Goal: Check status: Check status

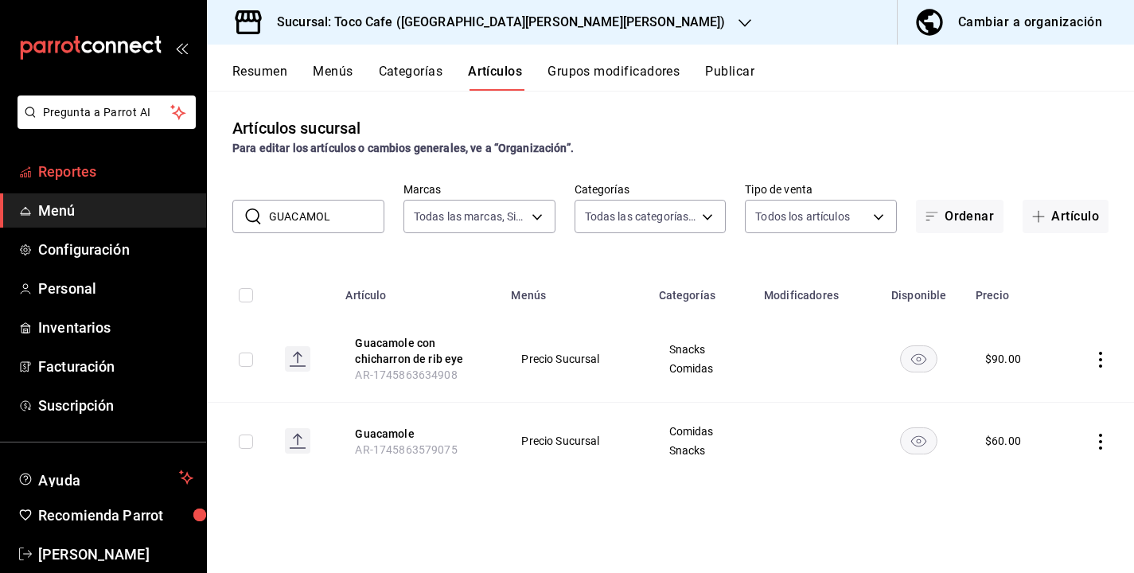
click at [69, 170] on span "Reportes" at bounding box center [115, 171] width 155 height 21
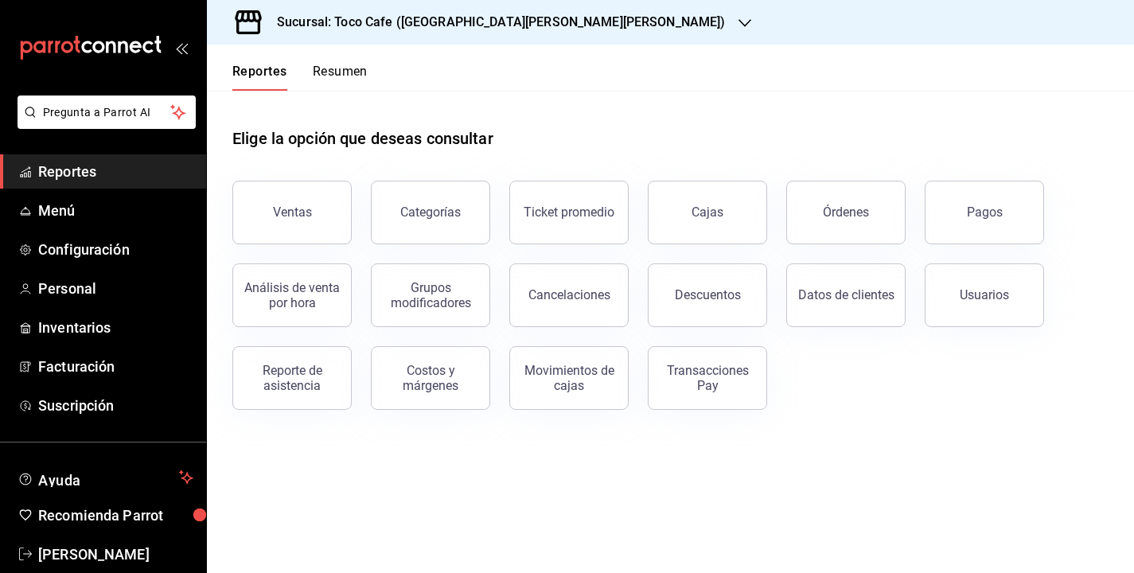
click at [1042, 195] on div "Pagos" at bounding box center [975, 203] width 138 height 83
click at [1020, 202] on button "Pagos" at bounding box center [984, 213] width 119 height 64
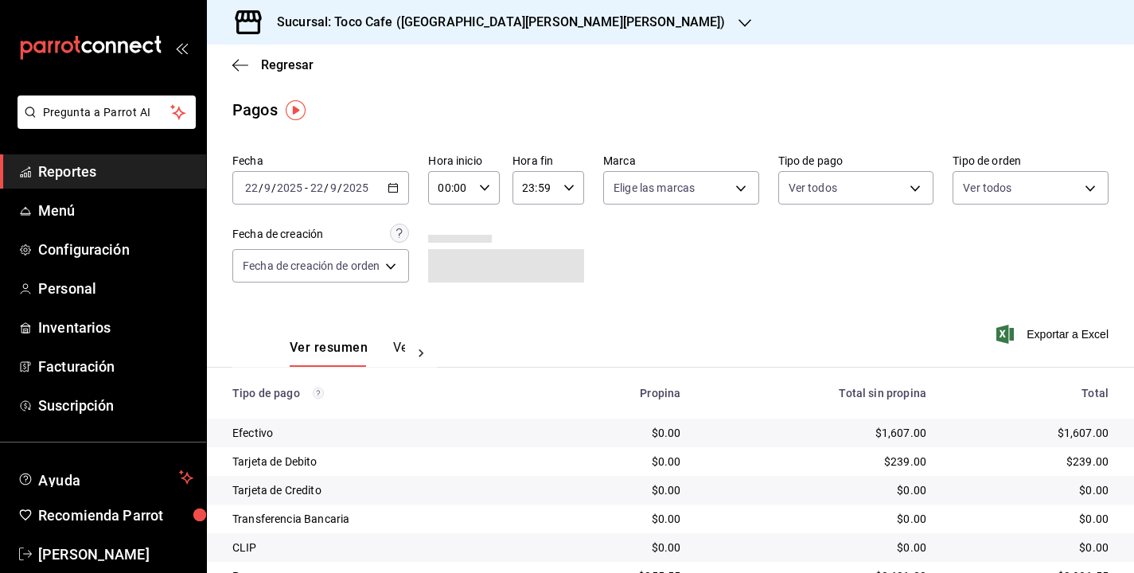
click at [383, 193] on div "[DATE] [DATE] - [DATE] [DATE]" at bounding box center [320, 187] width 177 height 33
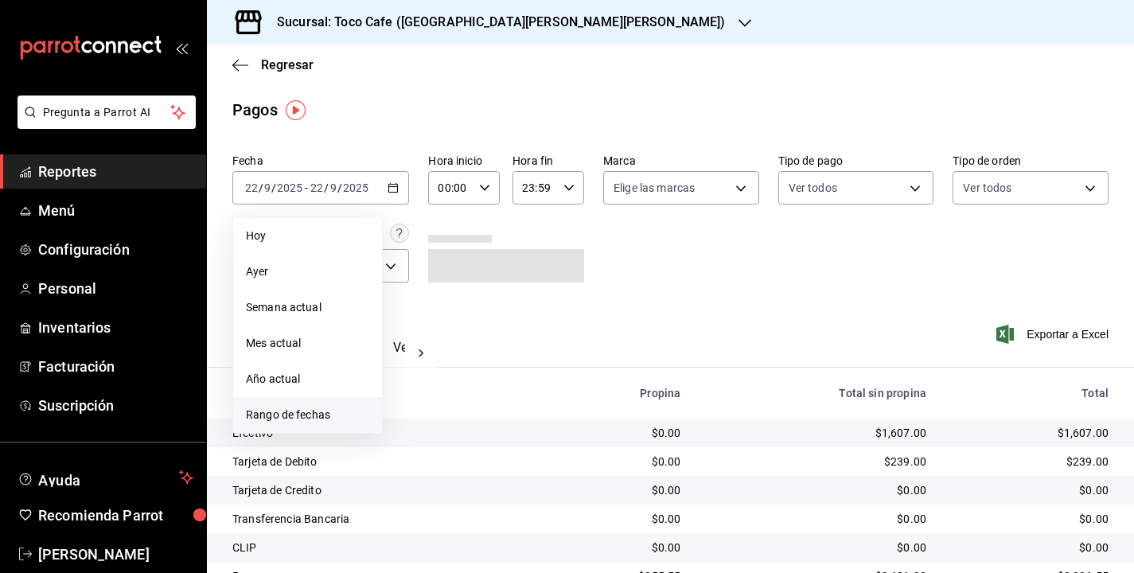
click at [324, 414] on span "Rango de fechas" at bounding box center [307, 415] width 123 height 17
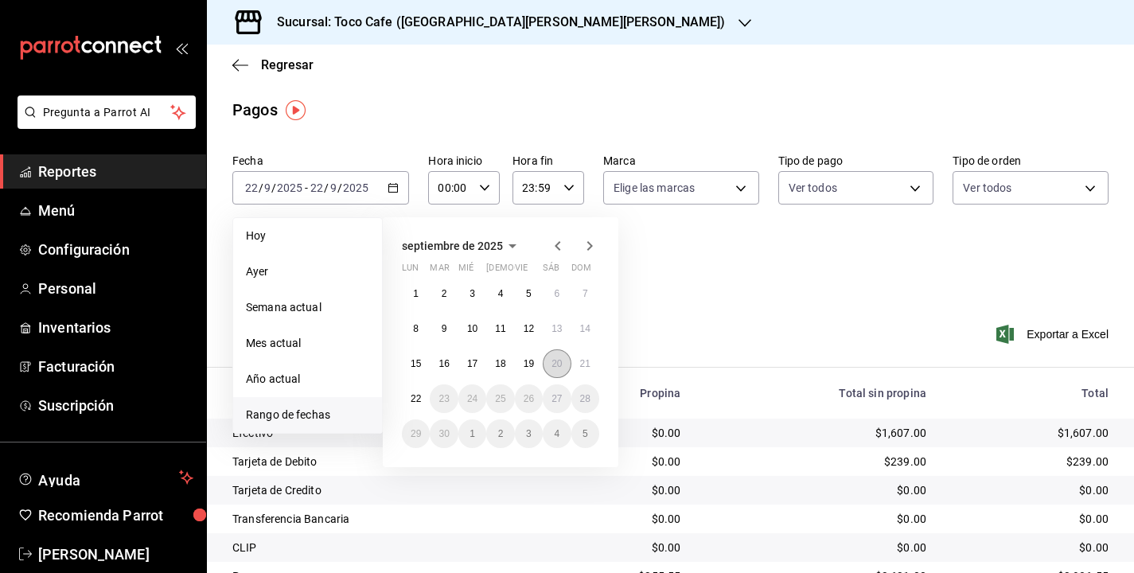
click at [559, 358] on abbr "20" at bounding box center [557, 363] width 10 height 11
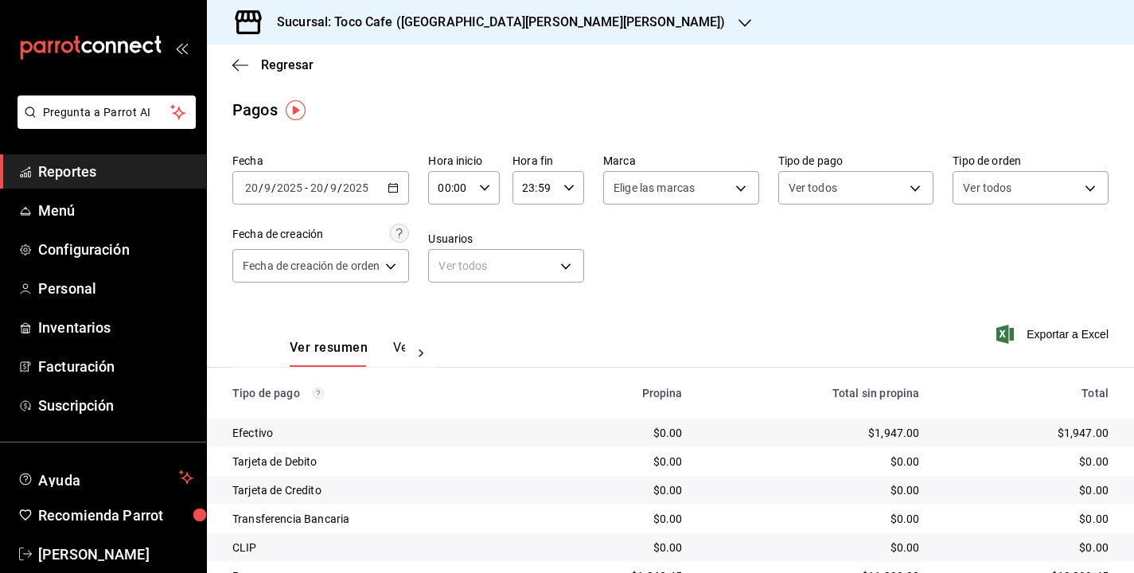
click at [675, 314] on div "Ver resumen Ver pagos Exportar a Excel" at bounding box center [670, 344] width 927 height 84
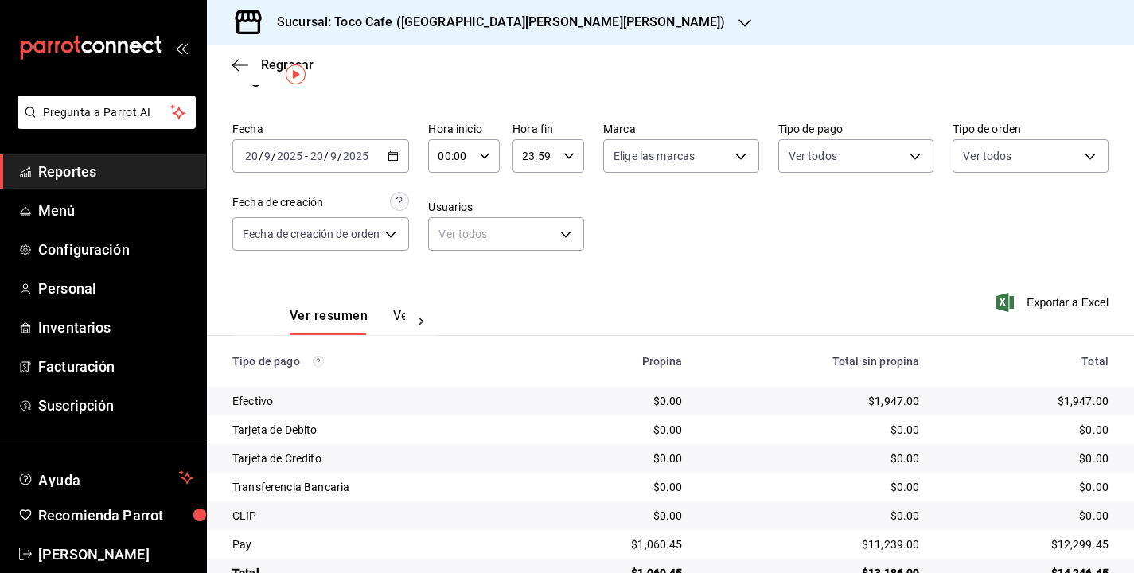
scroll to position [64, 0]
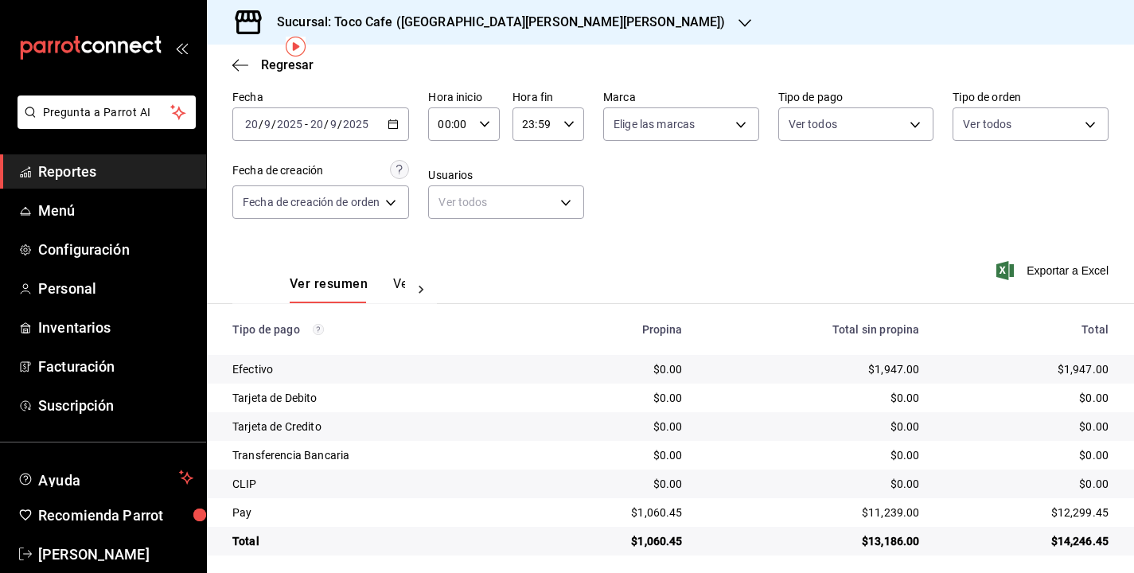
click at [380, 131] on div "2025-09-20 20 / 9 / 2025 - 2025-09-20 20 / 9 / 2025" at bounding box center [320, 123] width 177 height 33
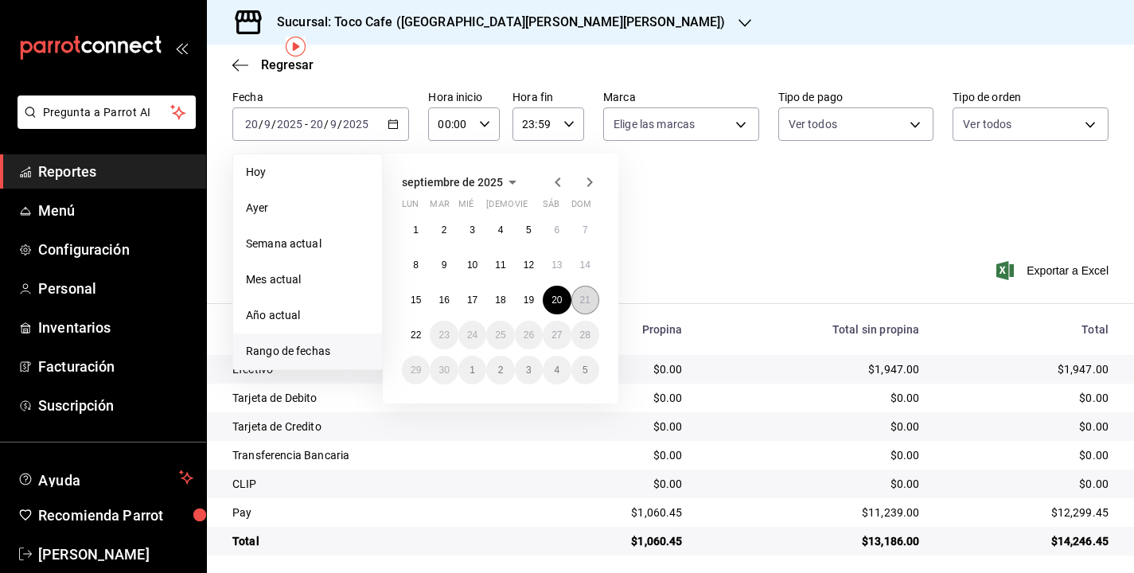
click at [580, 298] on abbr "21" at bounding box center [585, 299] width 10 height 11
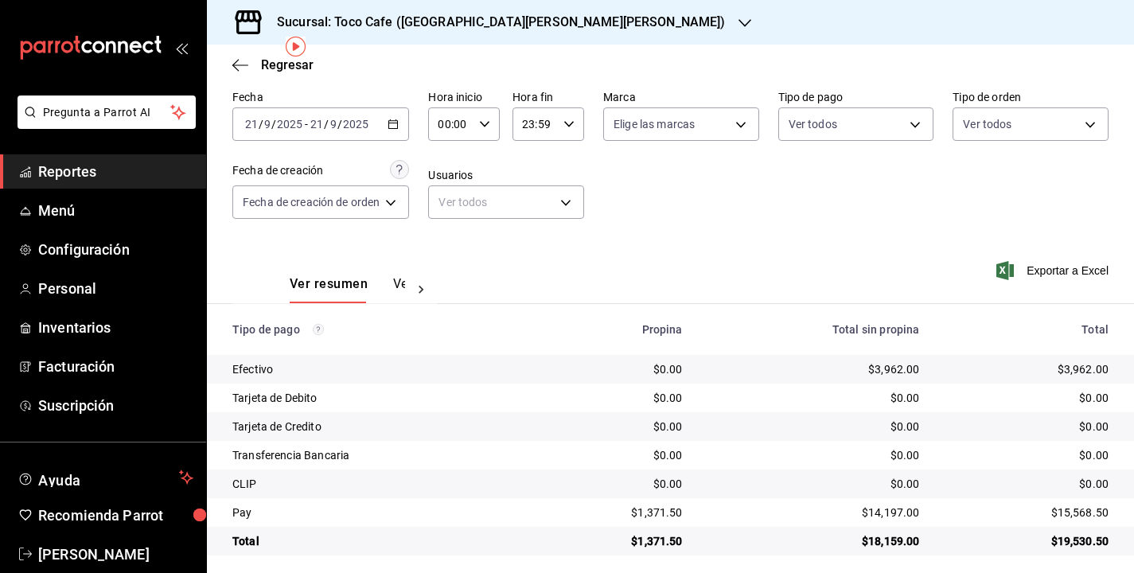
click at [790, 227] on div "Fecha 2025-09-21 21 / 9 / 2025 - 2025-09-21 21 / 9 / 2025 Hora inicio 00:00 Hor…" at bounding box center [670, 161] width 876 height 154
click at [380, 127] on div "2025-09-21 21 / 9 / 2025 - 2025-09-21 21 / 9 / 2025" at bounding box center [320, 123] width 177 height 33
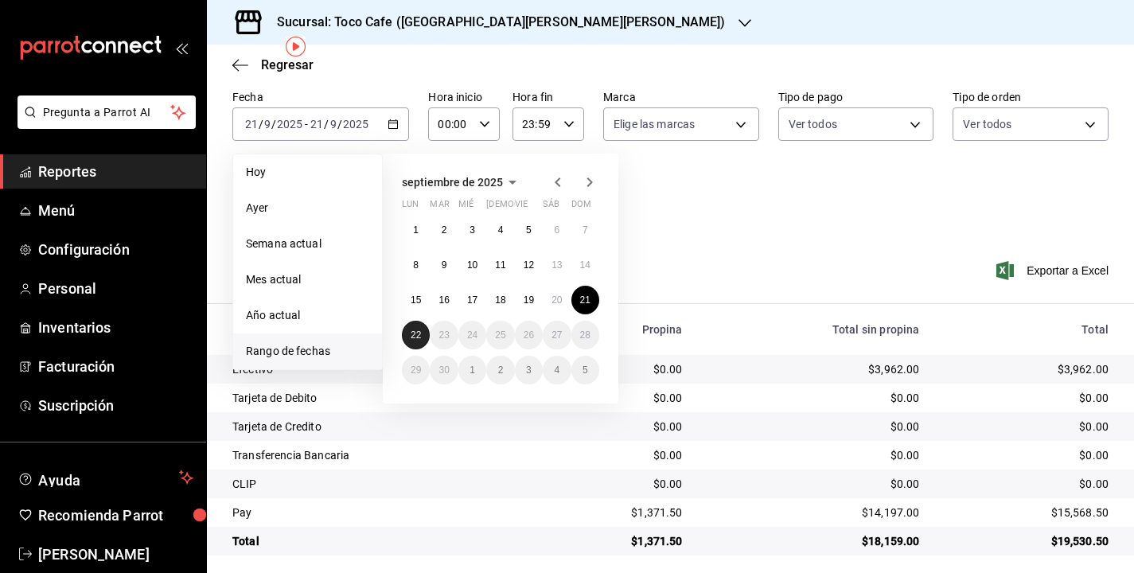
click at [415, 335] on abbr "22" at bounding box center [416, 334] width 10 height 11
click at [413, 334] on abbr "22" at bounding box center [416, 334] width 10 height 11
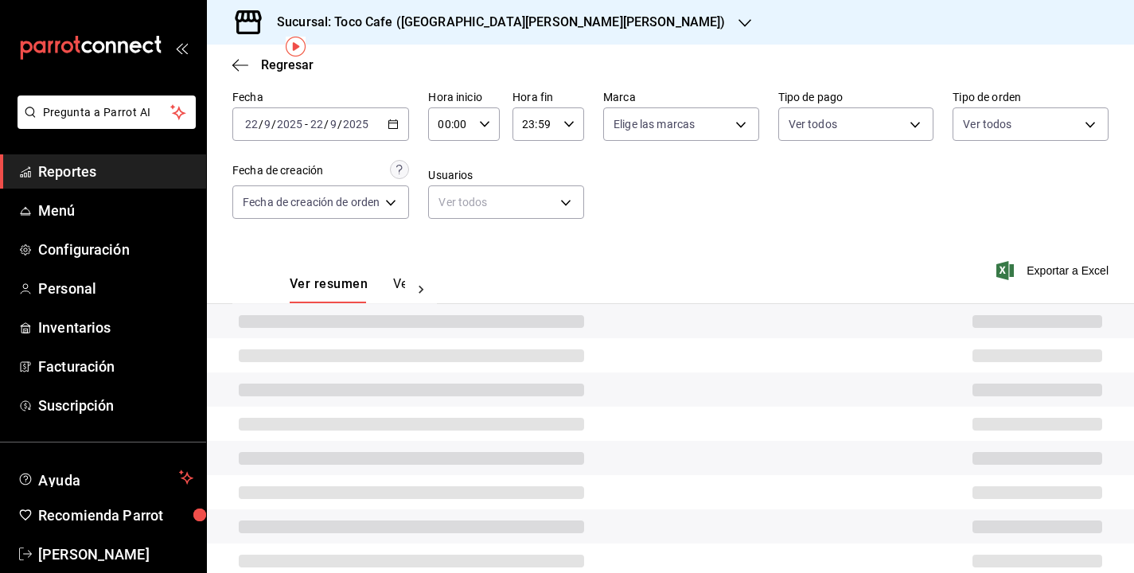
click at [413, 334] on div at bounding box center [670, 321] width 927 height 34
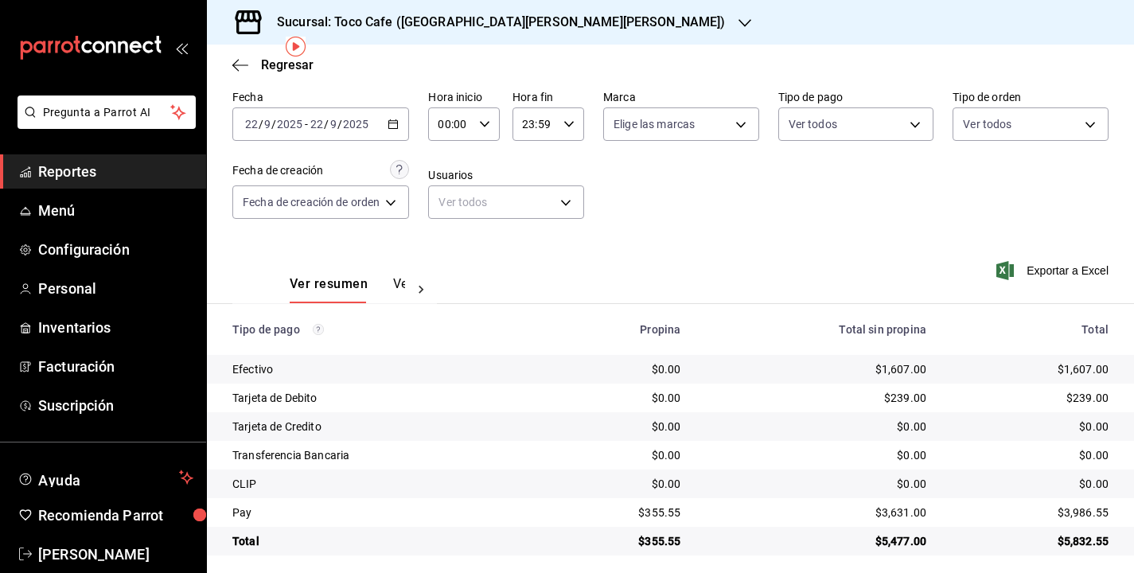
click at [868, 176] on div "Fecha [DATE] [DATE] - [DATE] [DATE] Hora inicio 00:00 Hora inicio Hora fin 23:5…" at bounding box center [670, 161] width 876 height 154
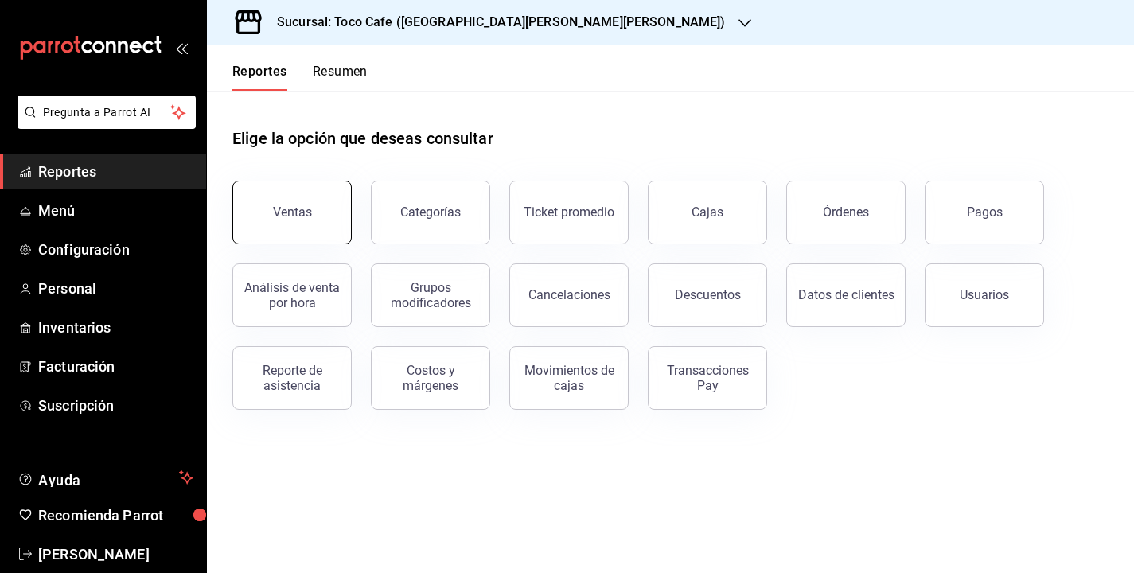
click at [318, 208] on button "Ventas" at bounding box center [291, 213] width 119 height 64
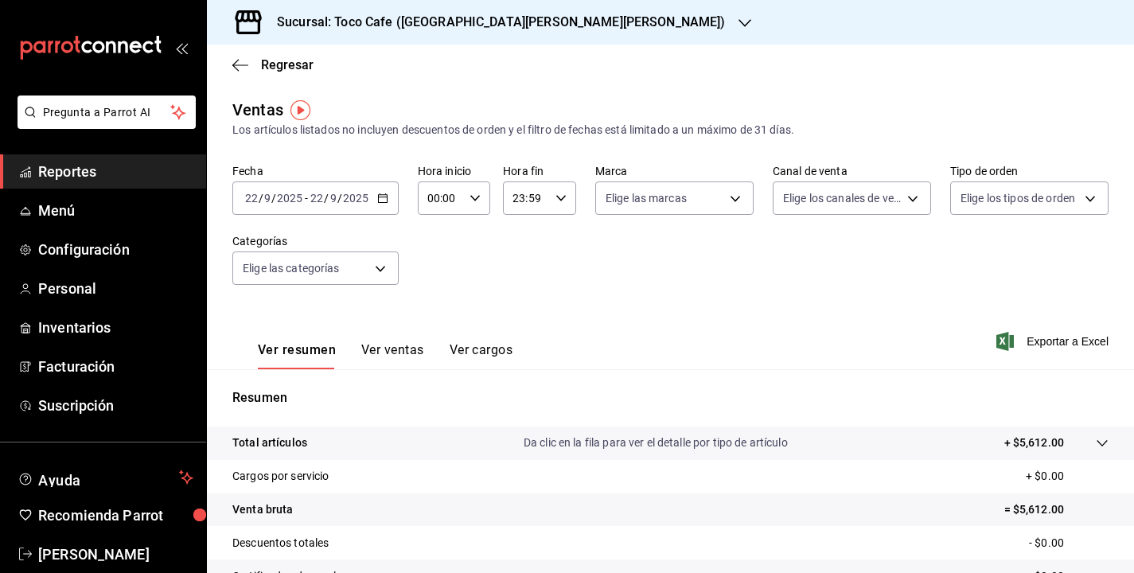
click at [338, 205] on div "[DATE] [DATE] - [DATE] [DATE]" at bounding box center [315, 197] width 166 height 33
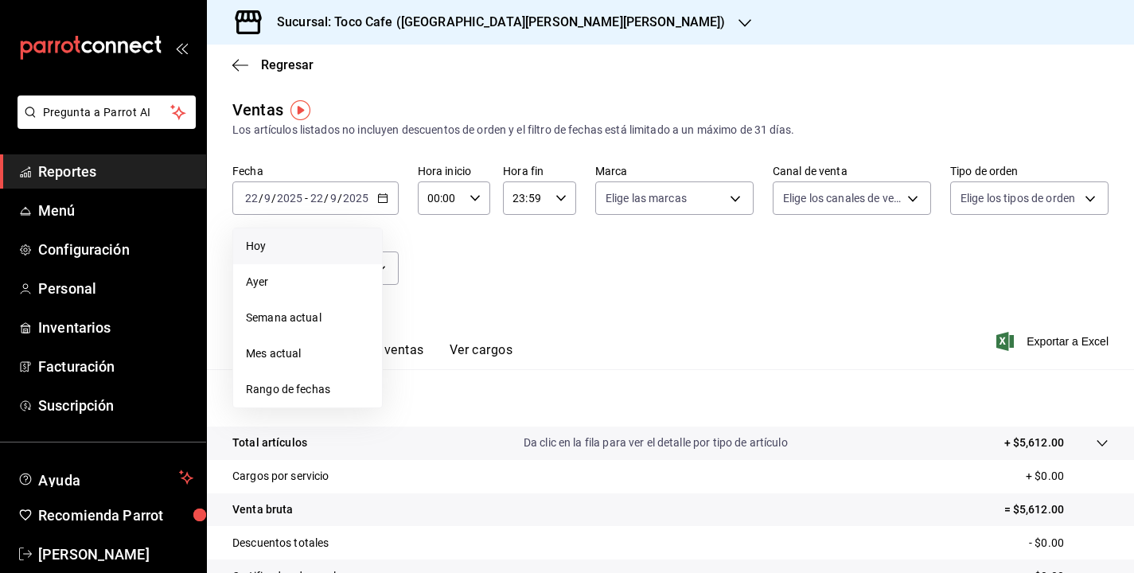
click at [310, 247] on span "Hoy" at bounding box center [307, 246] width 123 height 17
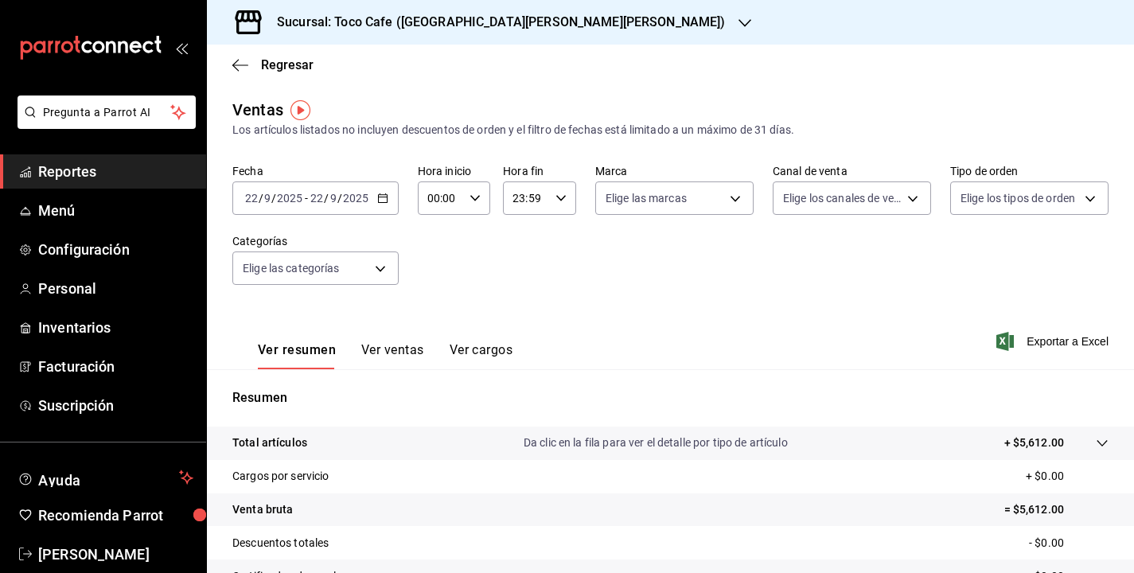
click at [715, 296] on div "Fecha [DATE] [DATE] - [DATE] [DATE] Hora inicio 00:00 Hora inicio Hora fin 23:5…" at bounding box center [670, 234] width 876 height 140
click at [107, 174] on span "Reportes" at bounding box center [115, 171] width 155 height 21
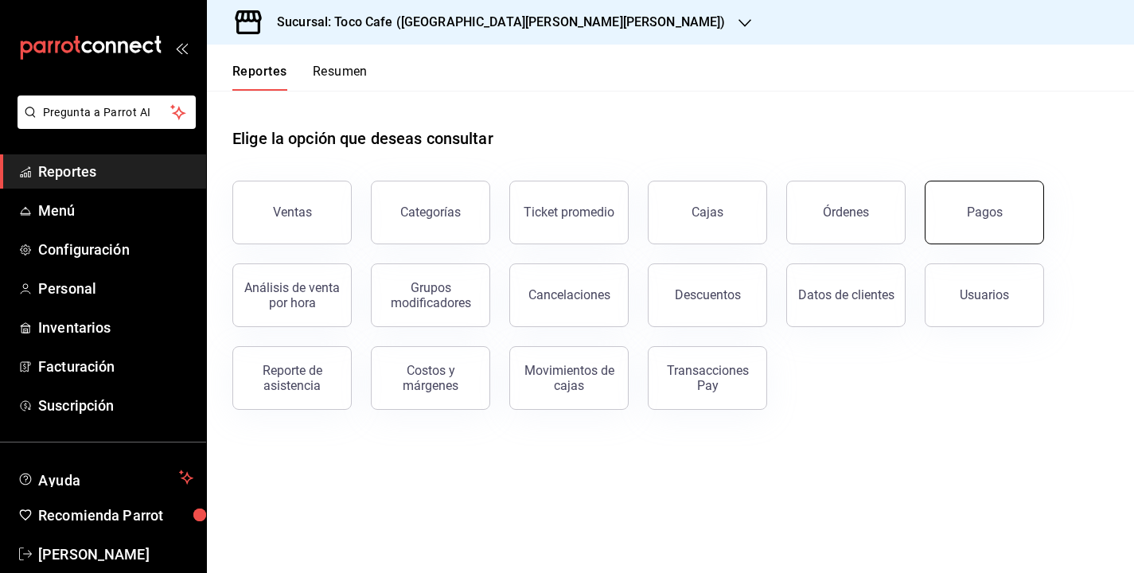
click at [958, 221] on button "Pagos" at bounding box center [984, 213] width 119 height 64
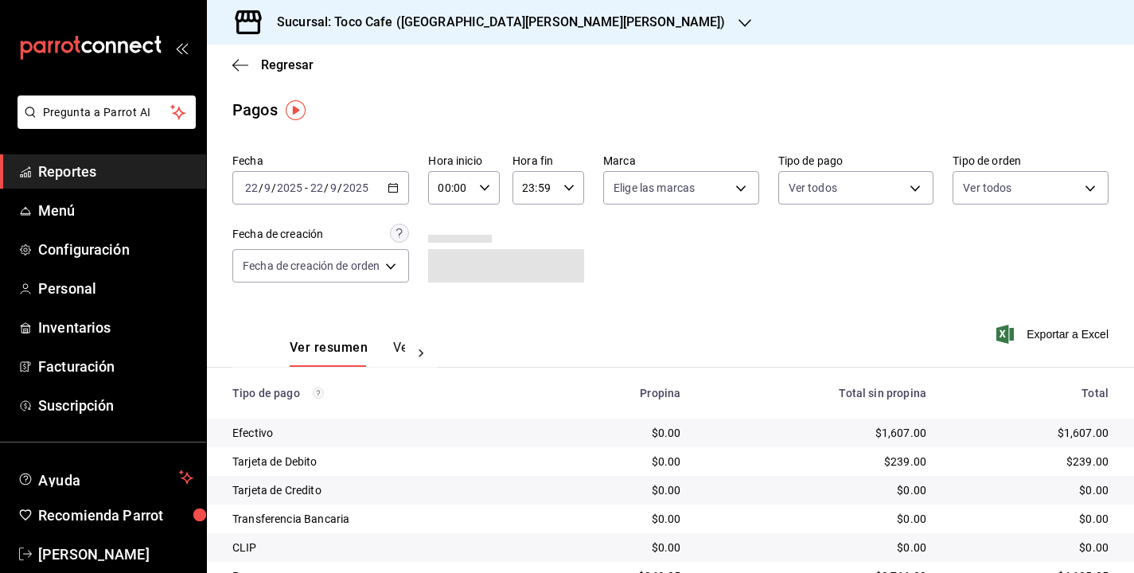
click at [328, 192] on span "/" at bounding box center [326, 187] width 5 height 13
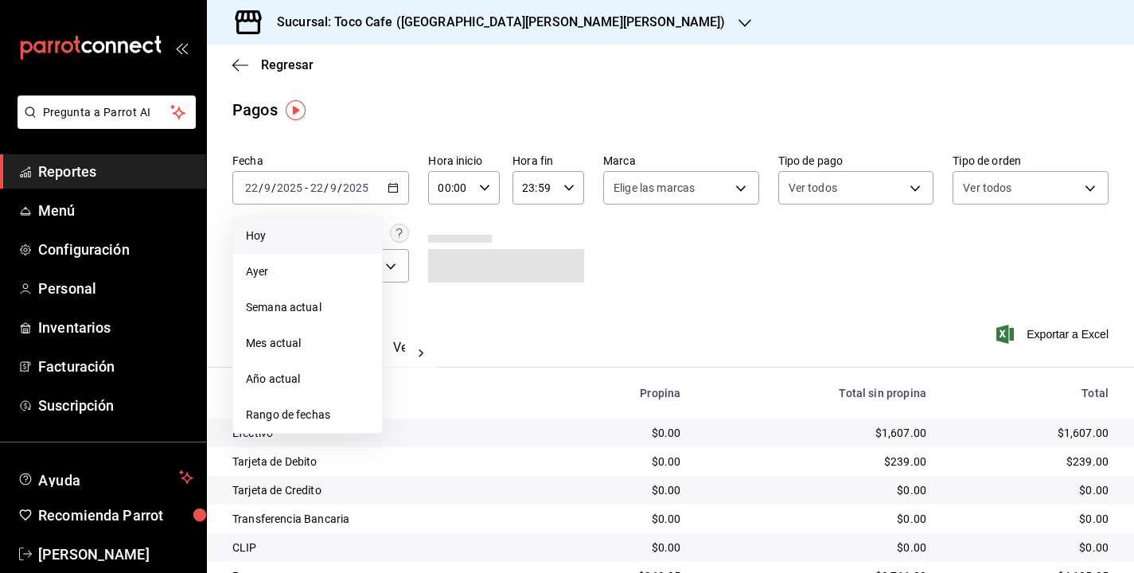
click at [300, 232] on span "Hoy" at bounding box center [307, 236] width 123 height 17
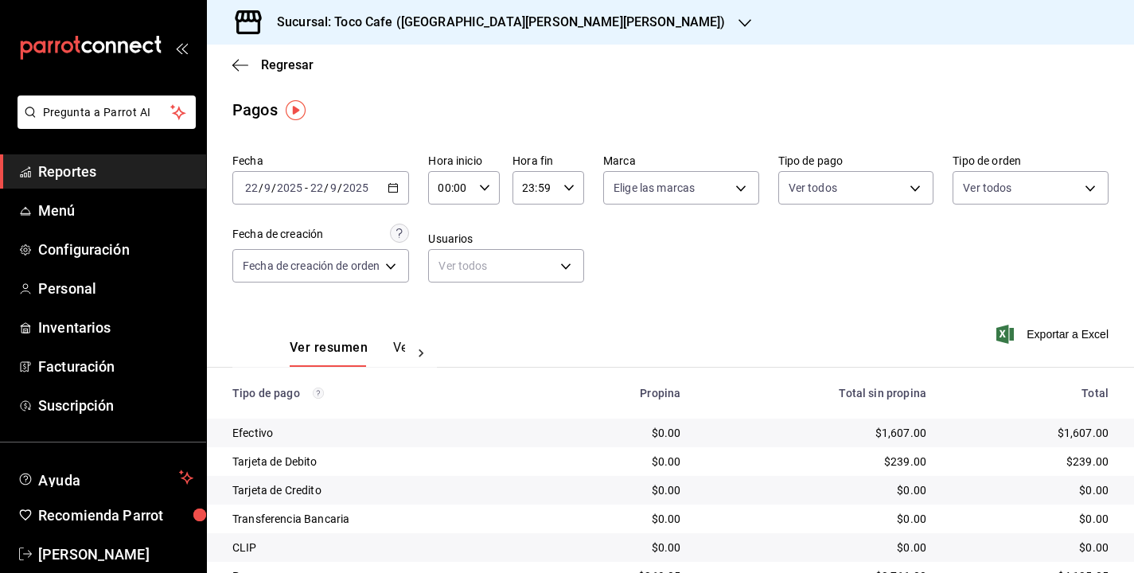
click at [698, 290] on div "Fecha [DATE] [DATE] - [DATE] [DATE] Hora inicio 00:00 Hora inicio Hora fin 23:5…" at bounding box center [670, 224] width 876 height 154
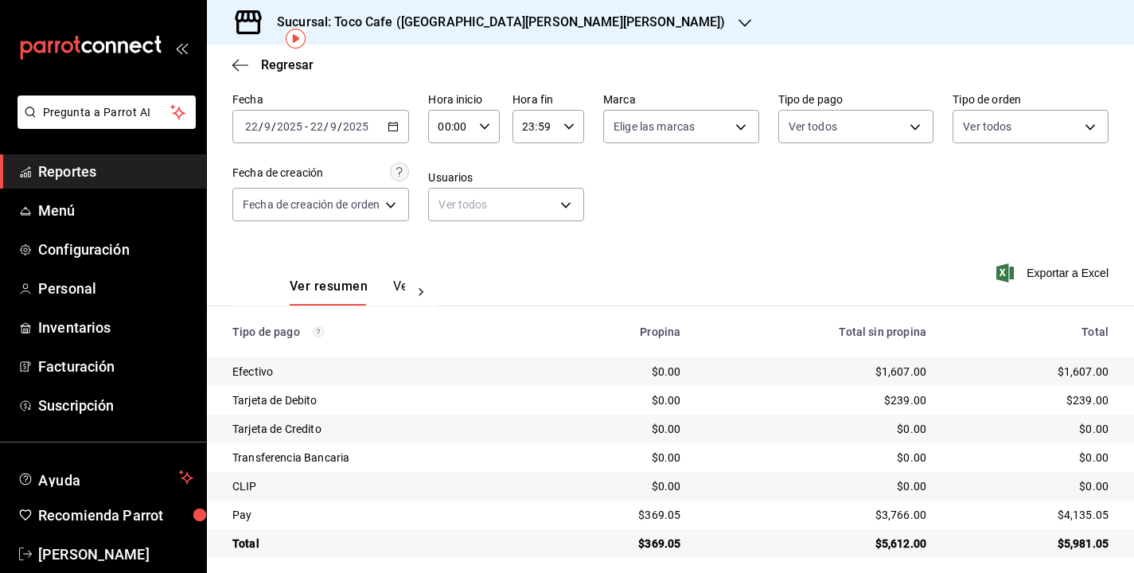
scroll to position [72, 0]
